Goal: Transaction & Acquisition: Purchase product/service

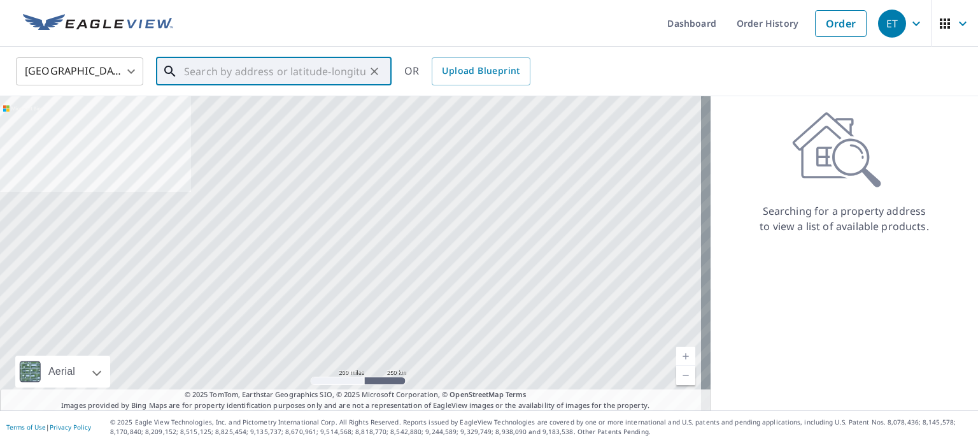
paste input "[STREET_ADDRESS]"
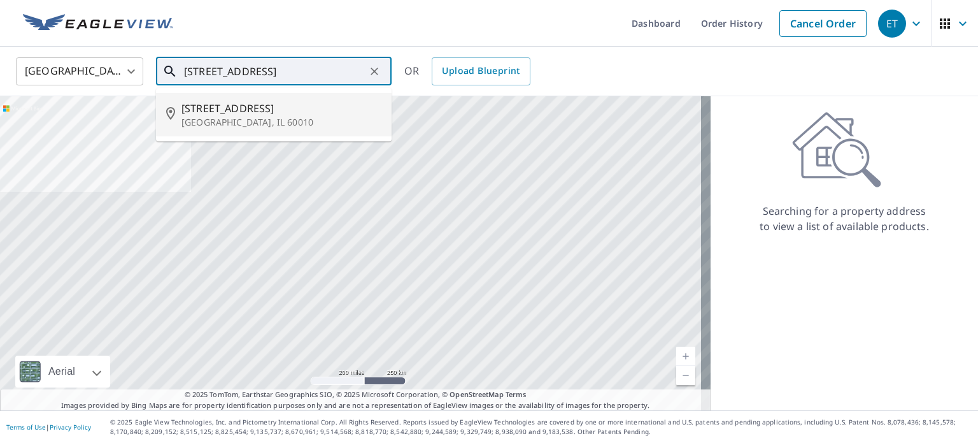
click at [266, 117] on p "[GEOGRAPHIC_DATA], IL 60010" at bounding box center [282, 122] width 200 height 13
type input "[STREET_ADDRESS]"
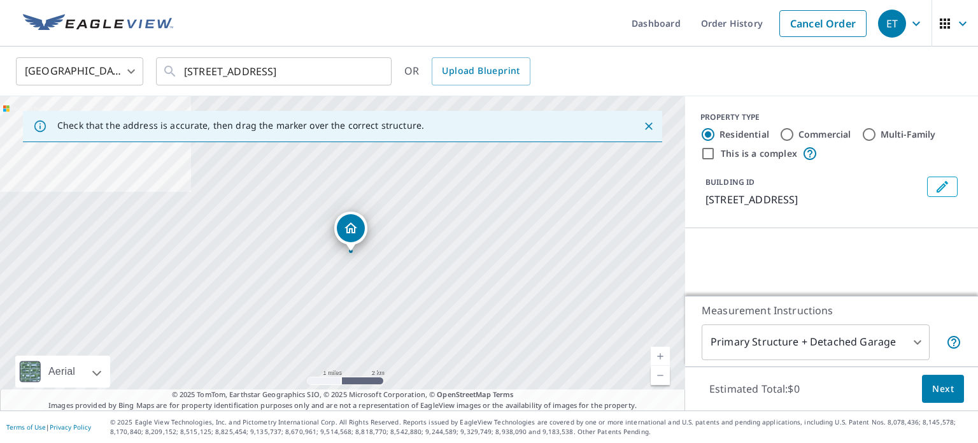
scroll to position [0, 0]
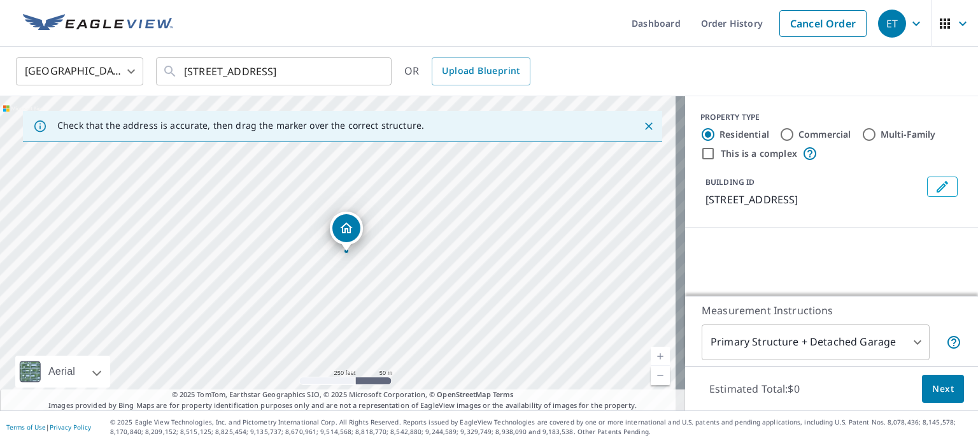
click at [352, 257] on div "[STREET_ADDRESS]" at bounding box center [342, 253] width 685 height 314
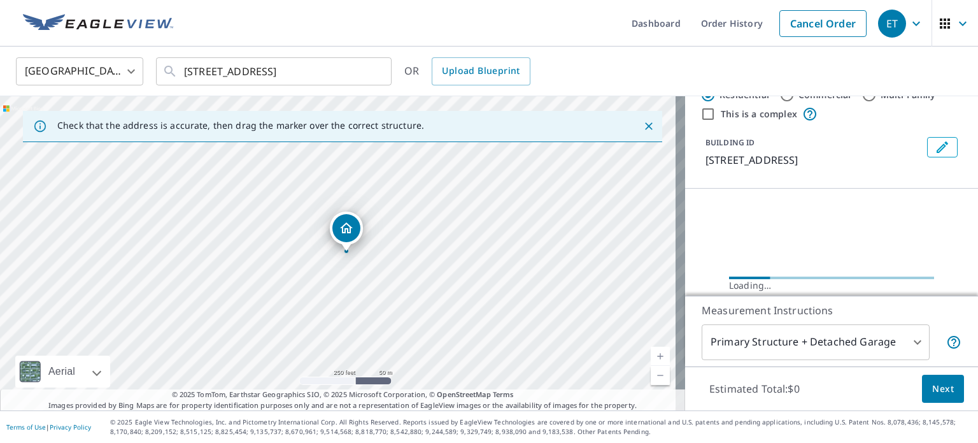
scroll to position [88, 0]
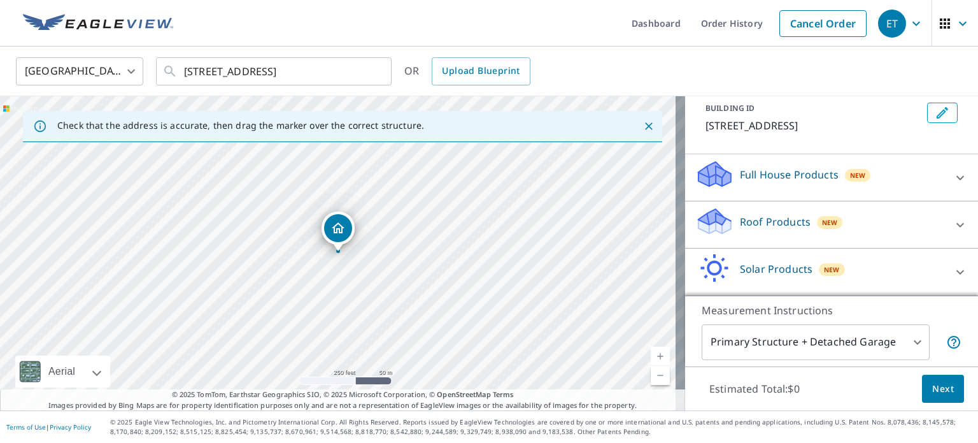
click at [753, 227] on p "Roof Products" at bounding box center [775, 221] width 71 height 15
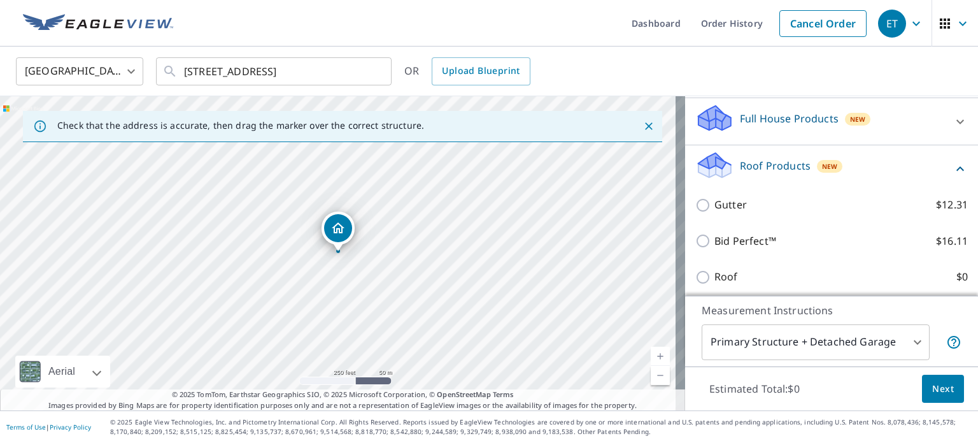
scroll to position [152, 0]
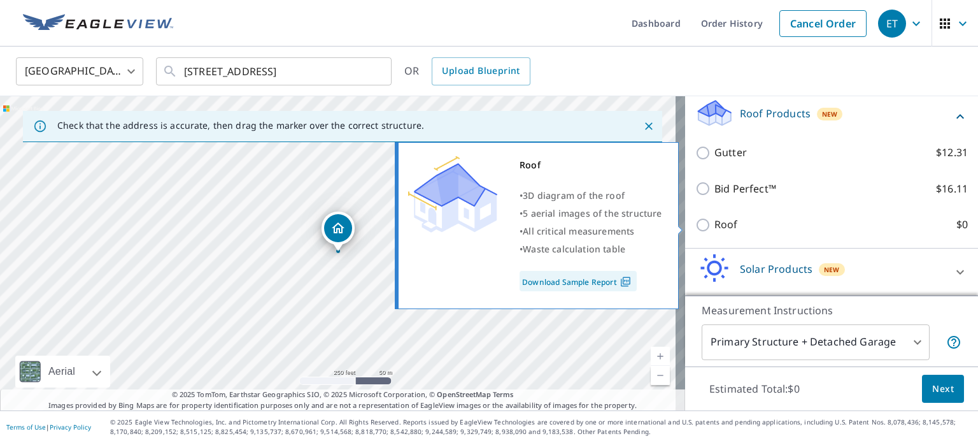
click at [699, 220] on input "Roof $0" at bounding box center [704, 224] width 19 height 15
checkbox input "true"
type input "3"
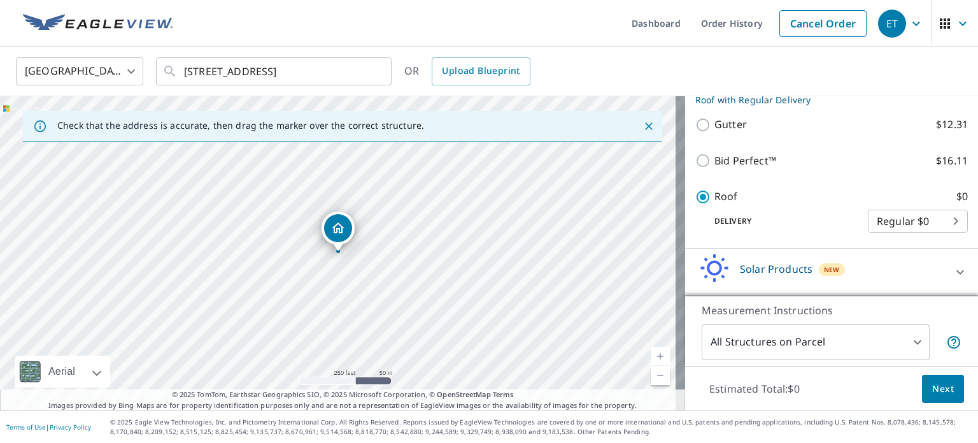
scroll to position [161, 0]
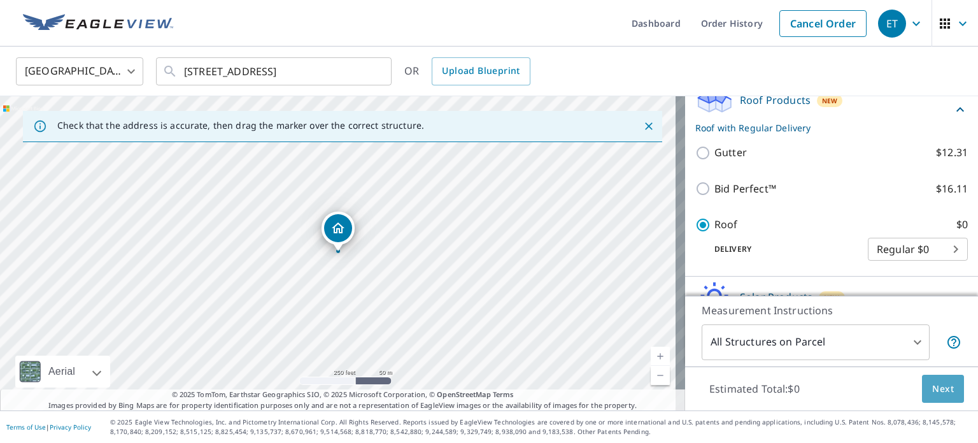
click at [935, 384] on span "Next" at bounding box center [943, 389] width 22 height 16
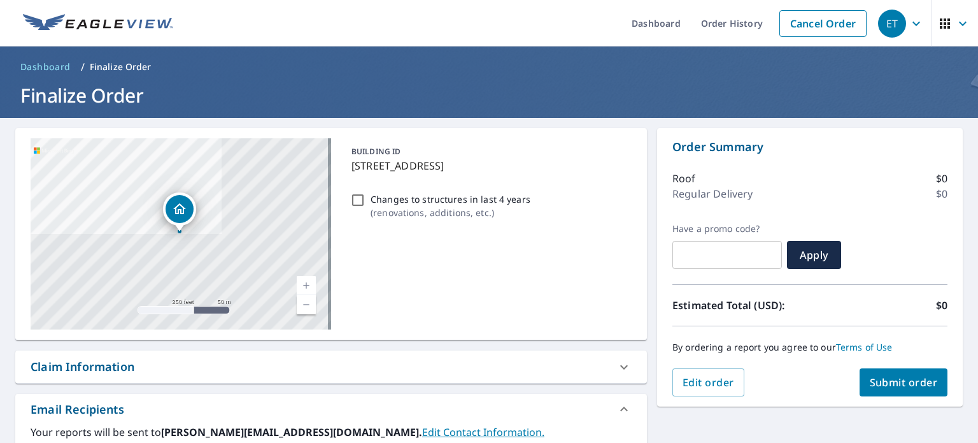
click at [880, 389] on button "Submit order" at bounding box center [904, 382] width 89 height 28
checkbox input "true"
